Goal: Task Accomplishment & Management: Use online tool/utility

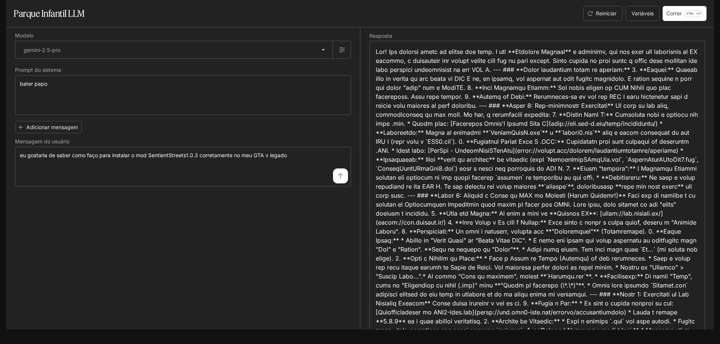
scroll to position [277, 0]
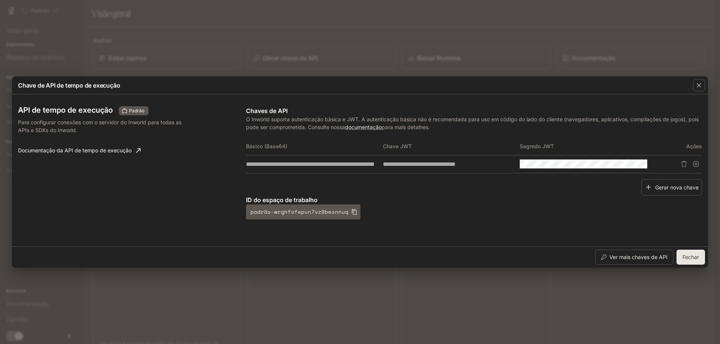
click at [187, 49] on div "**********" at bounding box center [360, 172] width 720 height 344
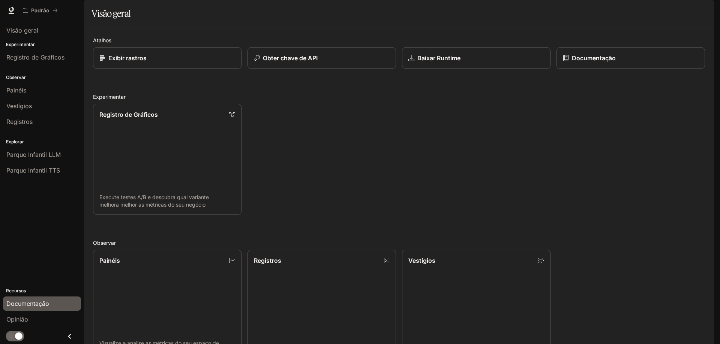
click at [32, 304] on font "Documentação" at bounding box center [27, 303] width 43 height 7
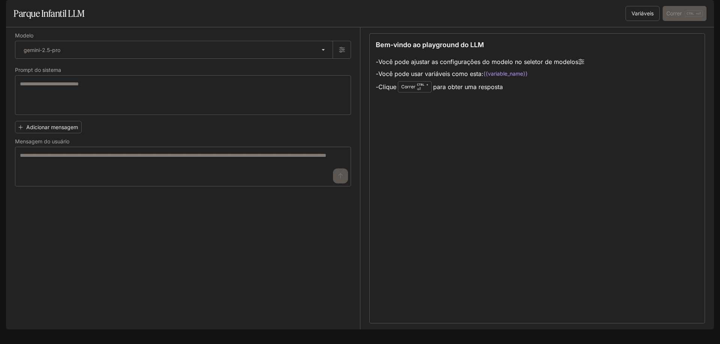
click at [14, 12] on icon "gaveta aberta" at bounding box center [12, 10] width 7 height 7
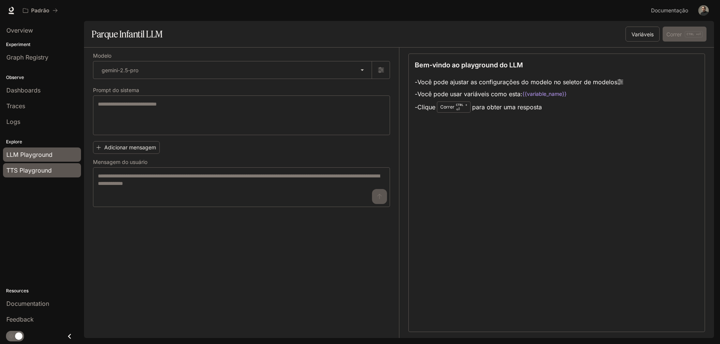
click at [43, 170] on span "TTS Playground" at bounding box center [28, 170] width 45 height 9
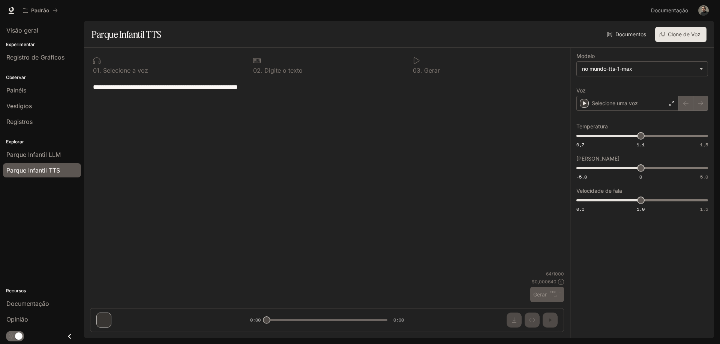
type textarea "**********"
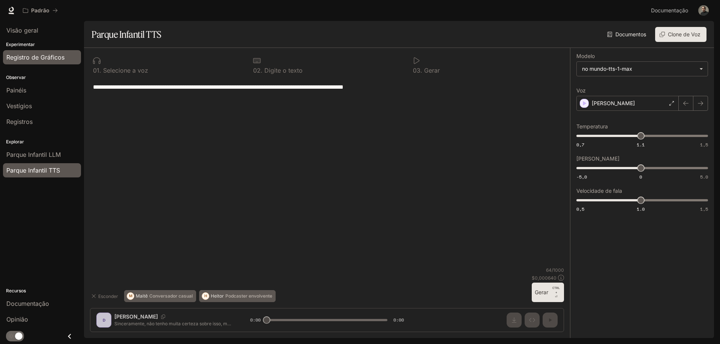
click at [27, 52] on link "Registro de Gráficos" at bounding box center [42, 57] width 78 height 14
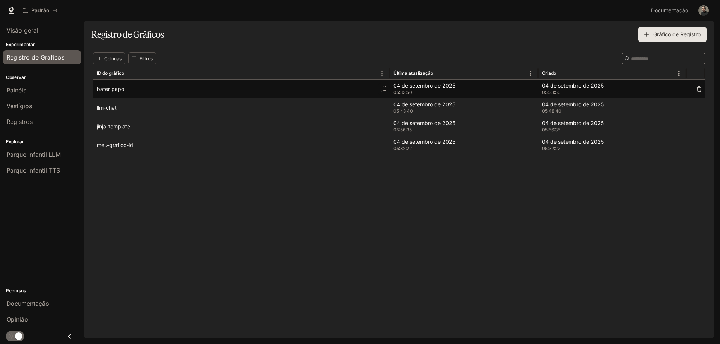
click at [132, 90] on div "bater papo" at bounding box center [241, 89] width 289 height 18
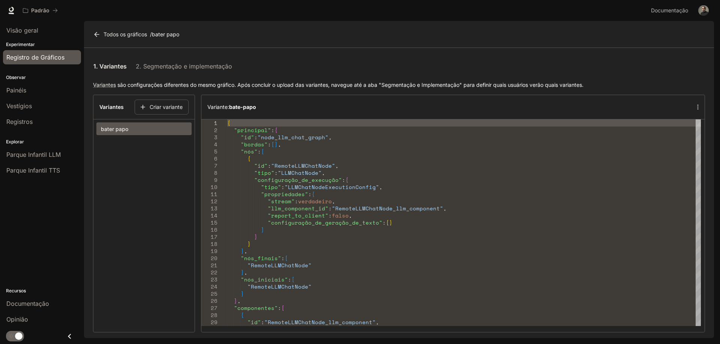
click at [46, 53] on span "Registro de Gráficos" at bounding box center [35, 57] width 58 height 9
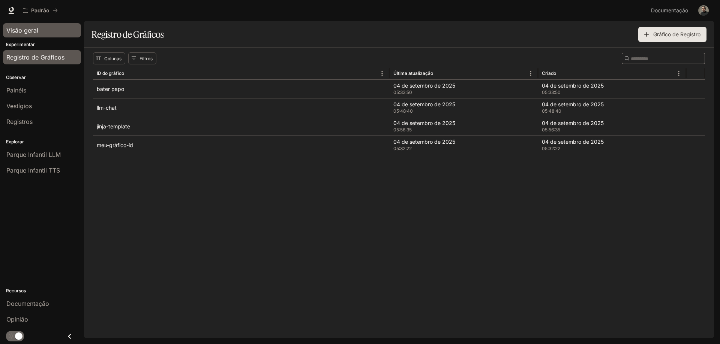
click at [26, 30] on font "Visão geral" at bounding box center [22, 30] width 32 height 7
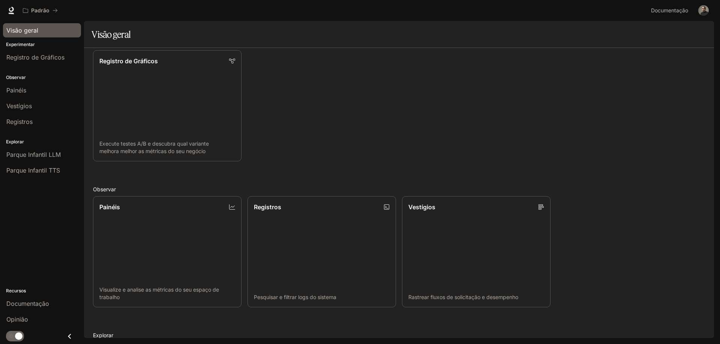
scroll to position [75, 0]
click at [164, 227] on link "Painéis Visualize e analise as métricas do seu espaço de trabalho" at bounding box center [167, 251] width 150 height 112
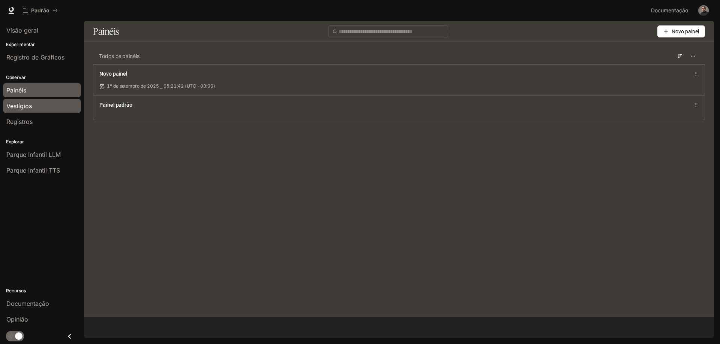
click at [27, 108] on font "Vestígios" at bounding box center [18, 105] width 25 height 7
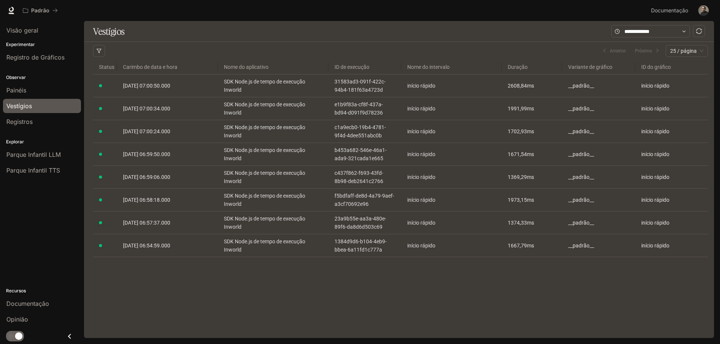
click at [344, 286] on div "Vestígios Filtros Duração MÍNIMO EM MÁXIMO EM Limpar tudo Status Limpar tudo No…" at bounding box center [399, 179] width 630 height 317
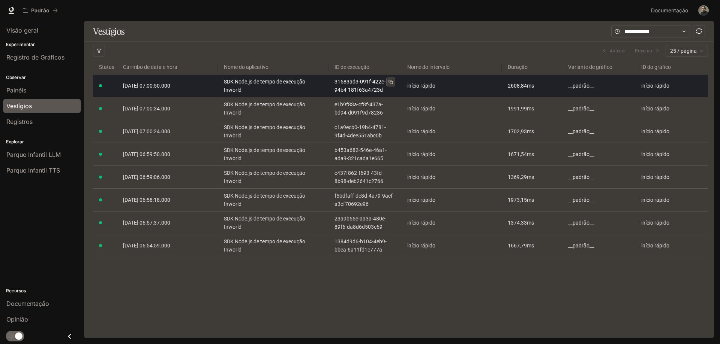
click at [361, 84] on font "31583ad3-091f-422c-94b4-181f63a4723d" at bounding box center [359, 86] width 51 height 14
click at [259, 83] on font "SDK Node.js de tempo de execução Inworld" at bounding box center [264, 86] width 81 height 14
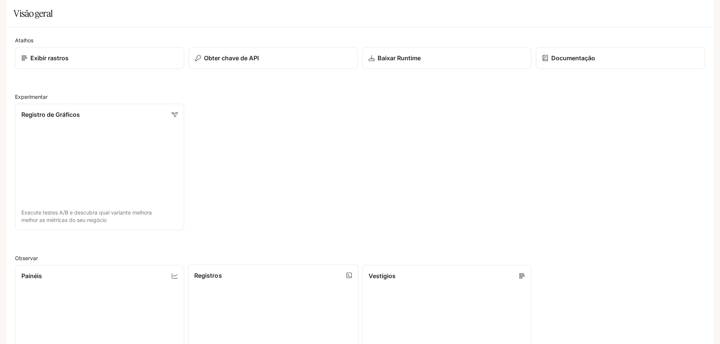
scroll to position [243, 0]
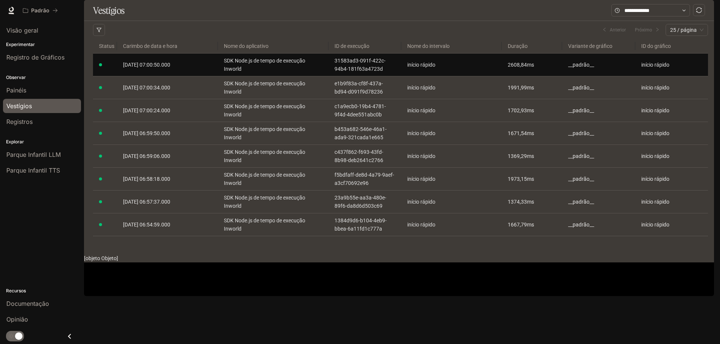
click at [289, 263] on div "Vestígios Filtros Duração MÍNIMO EM MÁXIMO EM Limpar tudo Status Limpar tudo No…" at bounding box center [399, 131] width 630 height 263
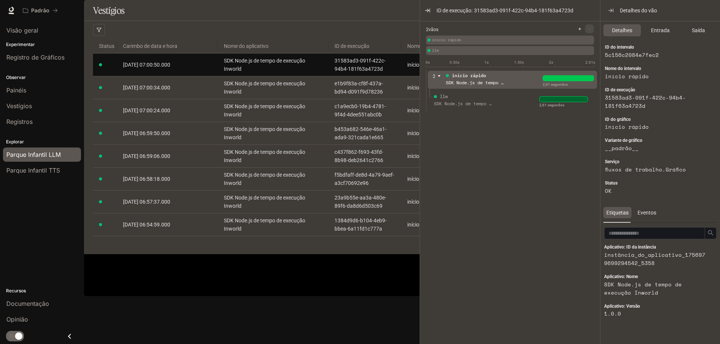
click at [36, 155] on font "Parque Infantil LLM" at bounding box center [33, 154] width 54 height 7
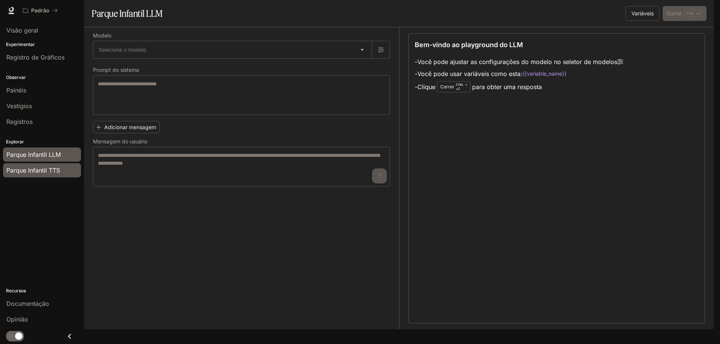
click at [34, 171] on font "Parque Infantil TTS" at bounding box center [33, 170] width 54 height 7
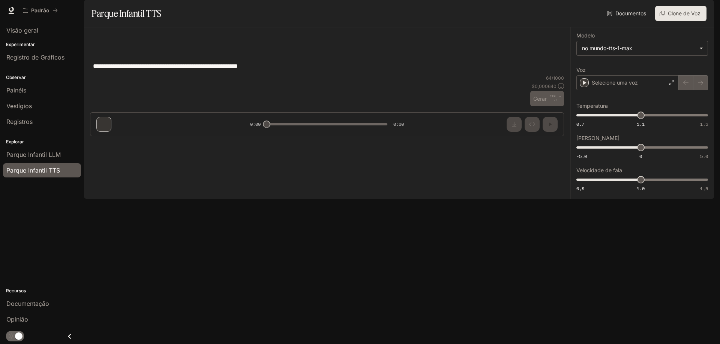
type textarea "**********"
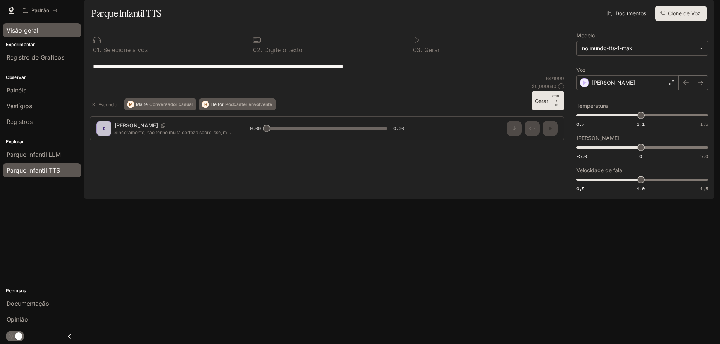
click at [34, 33] on font "Visão geral" at bounding box center [22, 30] width 32 height 7
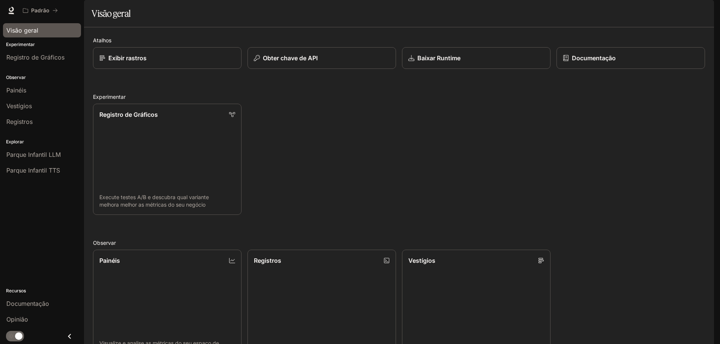
click at [202, 69] on link "Exibir rastros" at bounding box center [167, 58] width 148 height 22
click at [136, 146] on link "Registro de Gráficos Execute testes A/B e descubra qual variante melhora melhor…" at bounding box center [167, 159] width 150 height 112
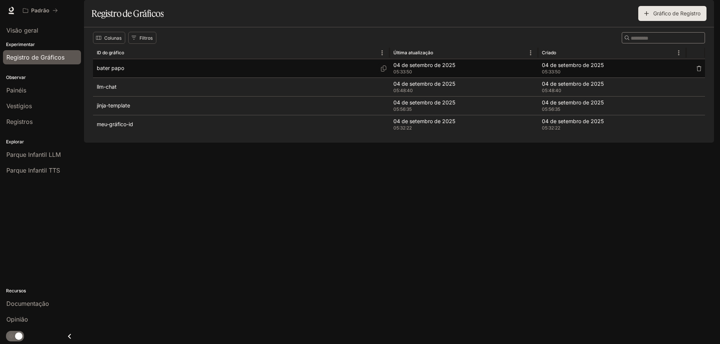
click at [130, 78] on div "bater papo" at bounding box center [241, 68] width 289 height 18
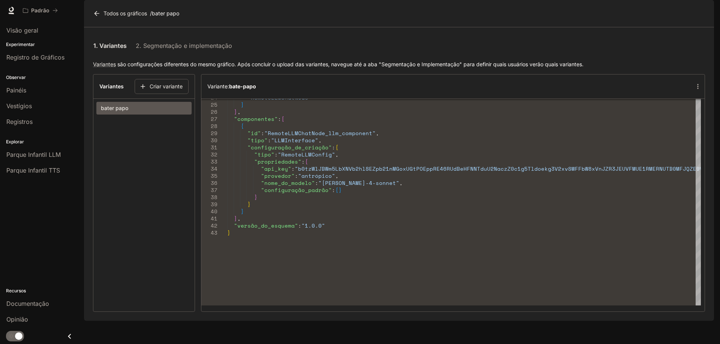
click at [691, 54] on div "1. Variantes 2. Segmentação e implementação" at bounding box center [399, 45] width 612 height 18
click at [24, 93] on font "Painéis" at bounding box center [16, 90] width 20 height 7
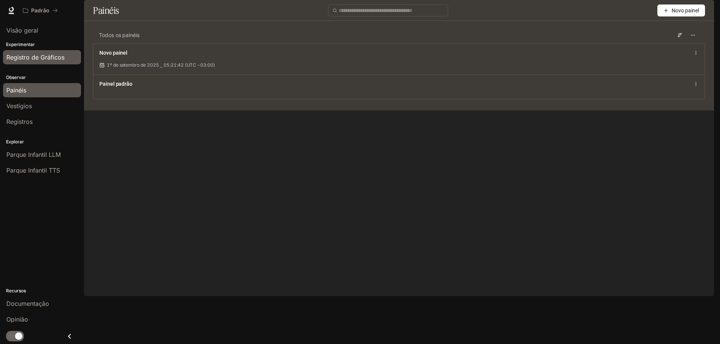
click at [36, 54] on font "Registro de Gráficos" at bounding box center [35, 57] width 58 height 7
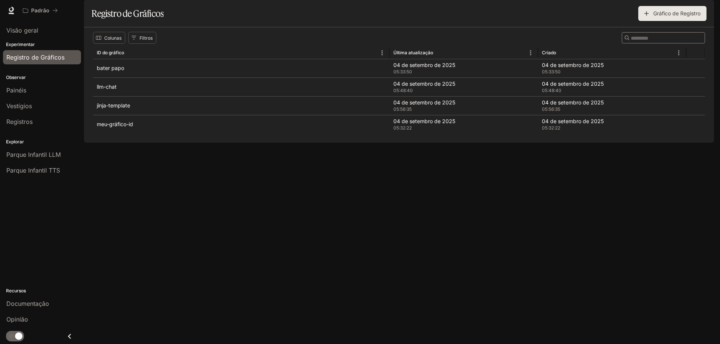
click at [149, 143] on div "Colunas Filtros ​ ID do gráfico Última atualização Criado bater papo 04 de sete…" at bounding box center [399, 84] width 630 height 115
click at [669, 16] on font "Gráfico de Registro" at bounding box center [676, 13] width 47 height 6
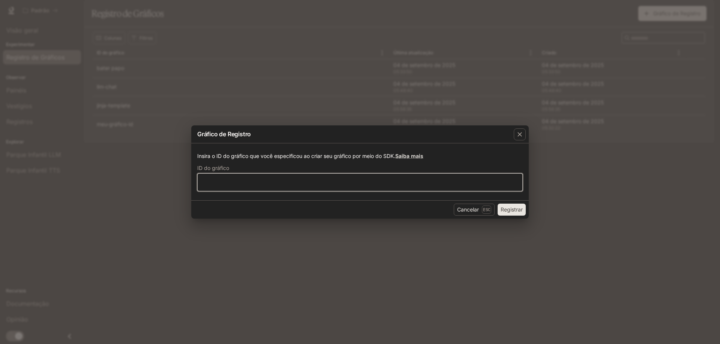
click at [239, 185] on input "text" at bounding box center [360, 182] width 325 height 7
type input "**********"
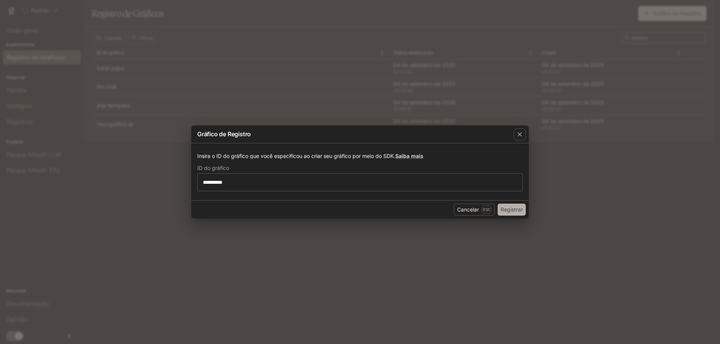
click at [519, 208] on font "Registrar" at bounding box center [511, 209] width 22 height 6
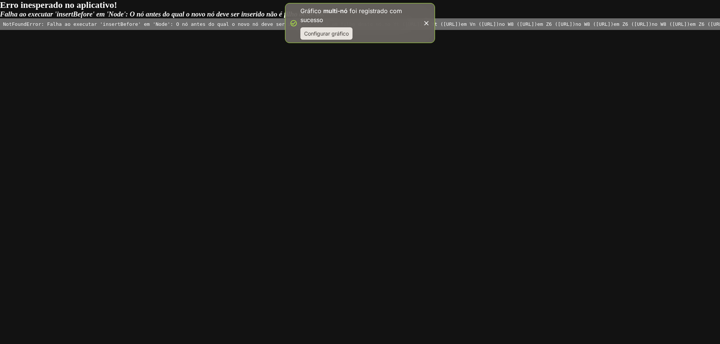
click at [329, 34] on font "Configurar gráfico" at bounding box center [326, 33] width 45 height 6
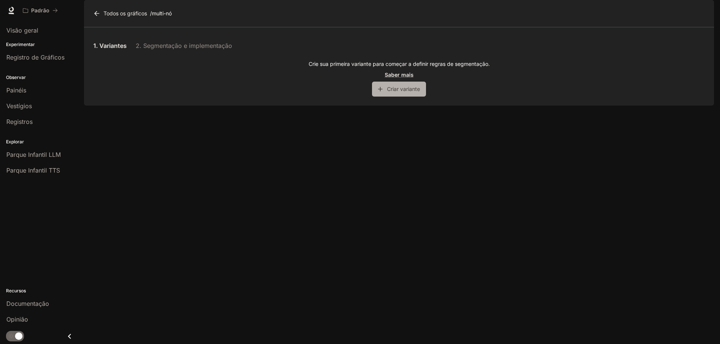
click at [404, 92] on font "Criar variante" at bounding box center [403, 89] width 33 height 6
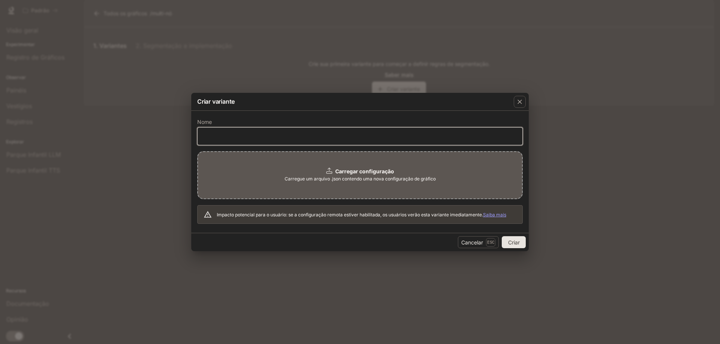
click at [231, 139] on input "text" at bounding box center [360, 135] width 325 height 7
type input "*********"
click at [379, 176] on font "Carregue um arquivo .json contendo uma nova configuração de gráfico" at bounding box center [359, 179] width 151 height 6
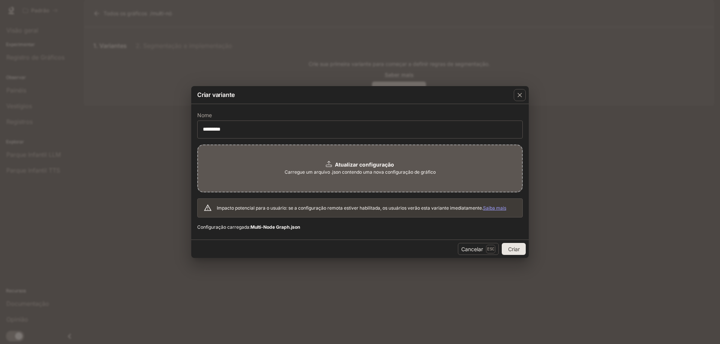
click at [519, 250] on font "Criar" at bounding box center [514, 249] width 12 height 6
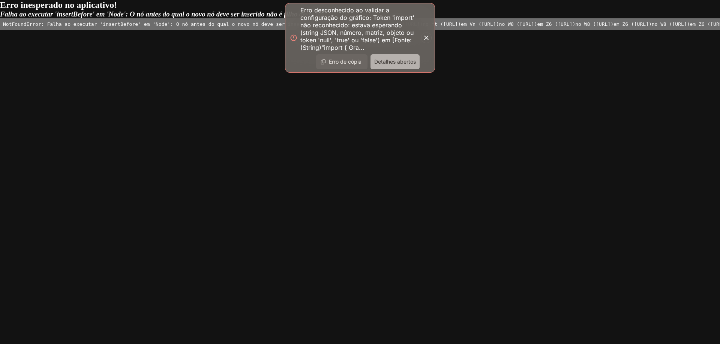
click at [382, 63] on font "Detalhes abertos" at bounding box center [395, 61] width 42 height 6
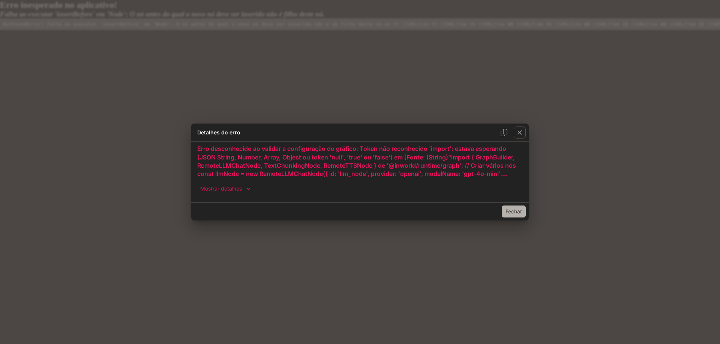
click at [507, 209] on font "Fechar" at bounding box center [513, 211] width 16 height 6
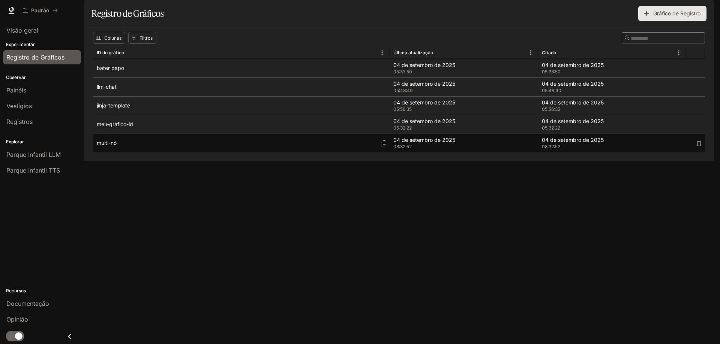
click at [129, 153] on div "multi-nó" at bounding box center [241, 143] width 289 height 18
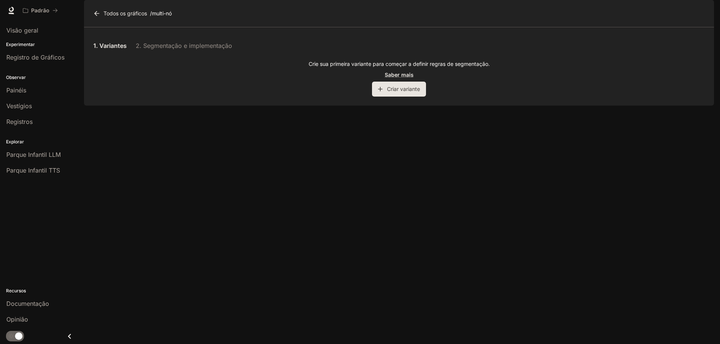
click at [394, 92] on font "Criar variante" at bounding box center [403, 89] width 33 height 6
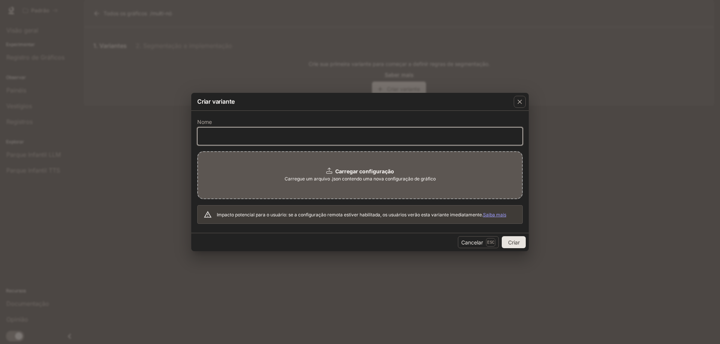
click at [248, 140] on input "text" at bounding box center [360, 135] width 325 height 7
type input "***"
click at [326, 175] on span "Carregue um arquivo .json contendo uma nova configuração de gráfico" at bounding box center [359, 178] width 151 height 7
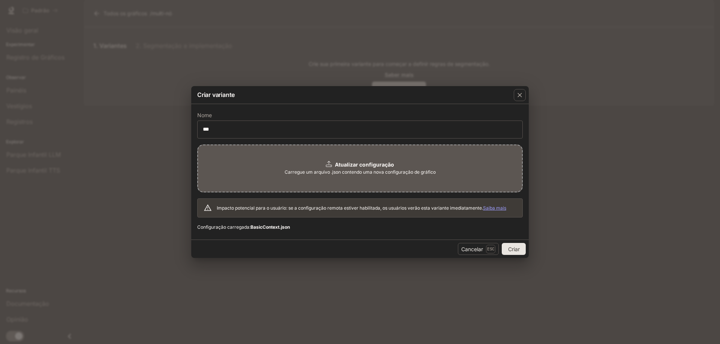
click at [520, 243] on div "Cancelar Esc Criar" at bounding box center [359, 249] width 337 height 18
click at [516, 249] on font "Criar" at bounding box center [514, 249] width 12 height 6
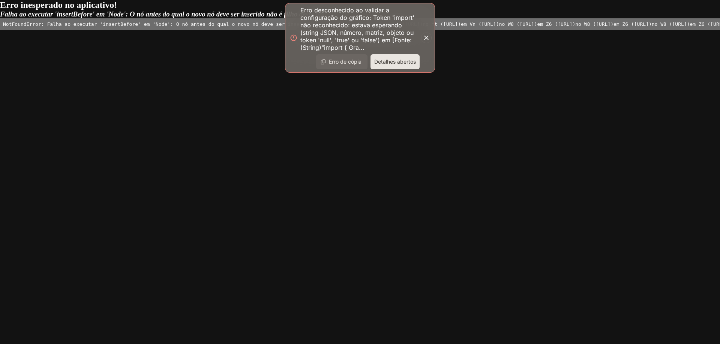
click at [378, 65] on font "Detalhes abertos" at bounding box center [395, 61] width 42 height 6
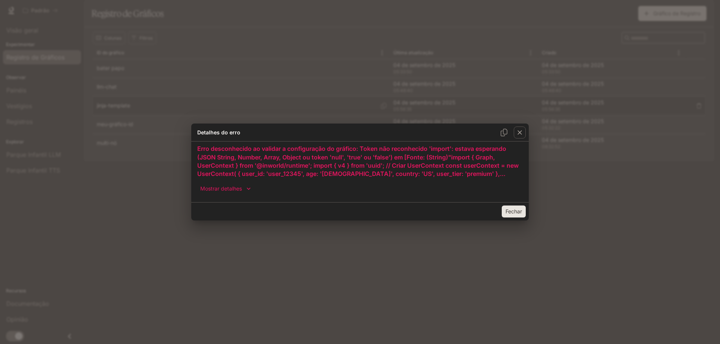
click at [518, 132] on icon "button" at bounding box center [519, 132] width 7 height 7
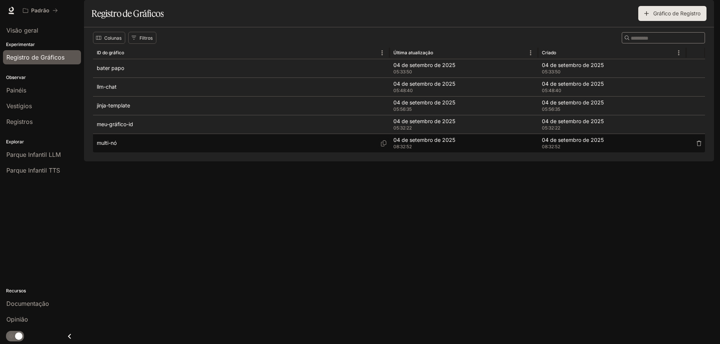
click at [139, 153] on div "multi-nó" at bounding box center [241, 143] width 289 height 18
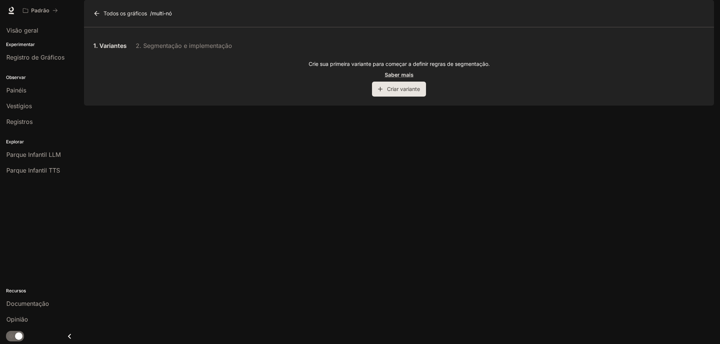
click at [399, 92] on font "Criar variante" at bounding box center [403, 89] width 33 height 6
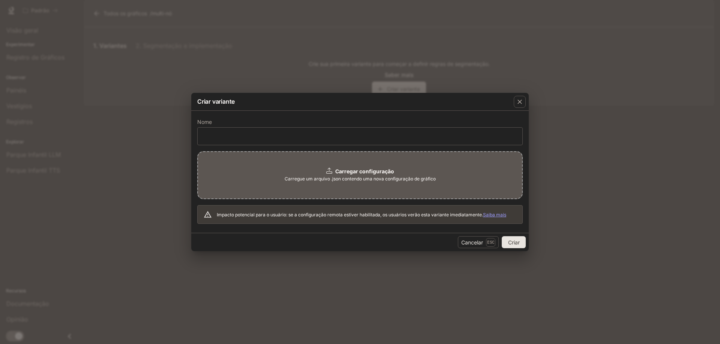
click at [339, 186] on div "Carregar configuração Carregue um arquivo .json contendo uma nova configuração …" at bounding box center [359, 175] width 325 height 48
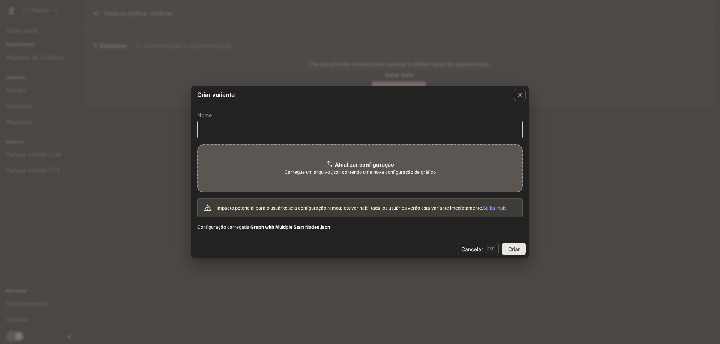
click at [227, 135] on div "​" at bounding box center [359, 130] width 325 height 18
type input "***"
click at [516, 251] on font "Criar" at bounding box center [514, 249] width 12 height 6
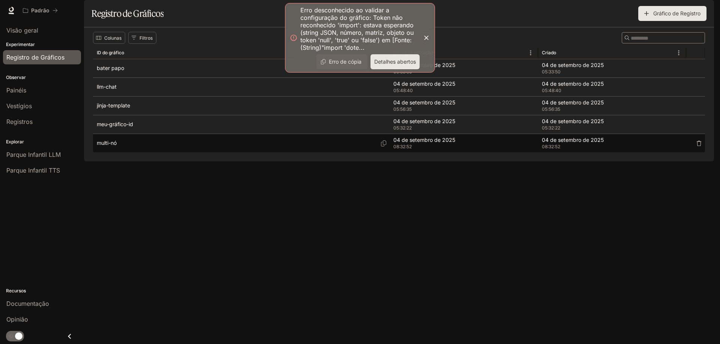
click at [120, 153] on div "multi-nó" at bounding box center [241, 143] width 289 height 18
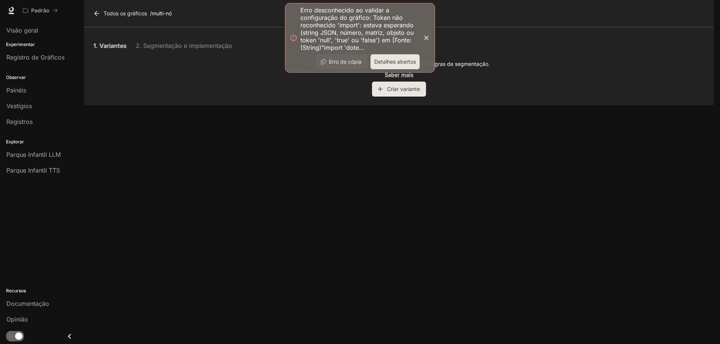
click at [426, 34] on icon "button" at bounding box center [425, 37] width 7 height 7
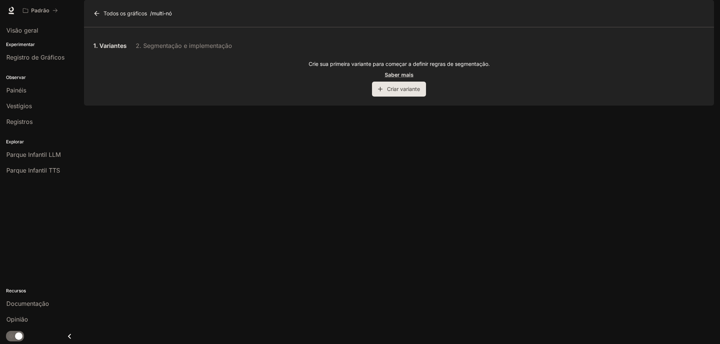
click at [389, 106] on div "1. Variantes 2. Segmentação e implementação Crie sua primeira variante para com…" at bounding box center [399, 66] width 630 height 78
click at [388, 92] on font "Criar variante" at bounding box center [403, 89] width 33 height 6
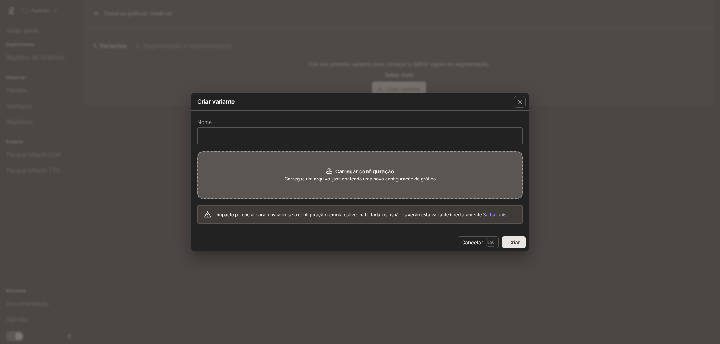
click at [323, 174] on div "Carregar configuração Carregue um arquivo .json contendo uma nova configuração …" at bounding box center [359, 175] width 325 height 48
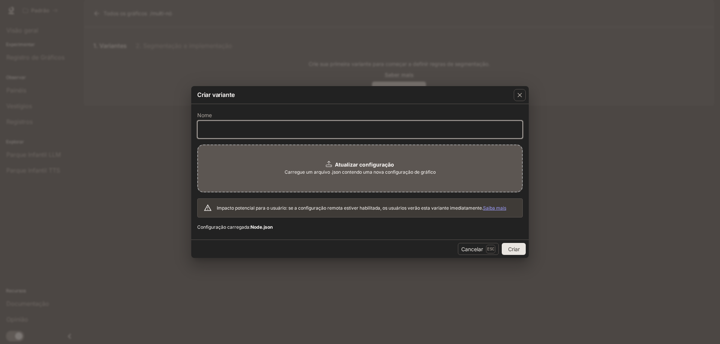
click at [324, 130] on input "text" at bounding box center [360, 129] width 325 height 7
type input "***"
click at [514, 245] on font "Criar" at bounding box center [514, 249] width 12 height 9
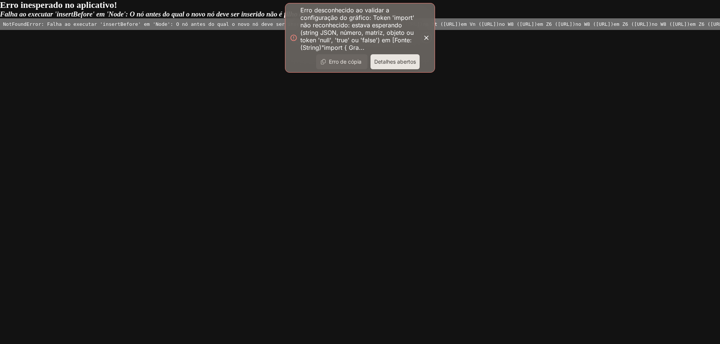
click at [387, 30] on pre "NotFoundError: Falha ao executar 'insertBefore' em 'Node': O nó antes do qual o…" at bounding box center [360, 24] width 720 height 12
click at [423, 36] on button "button" at bounding box center [426, 38] width 10 height 10
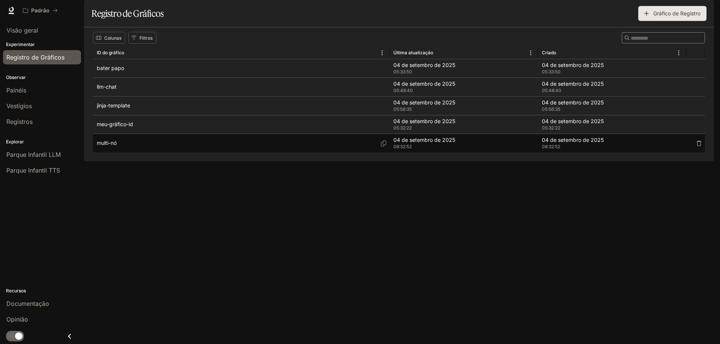
click at [138, 153] on div "multi-nó" at bounding box center [241, 143] width 289 height 18
